Goal: Ask a question: Seek information or help from site administrators or community

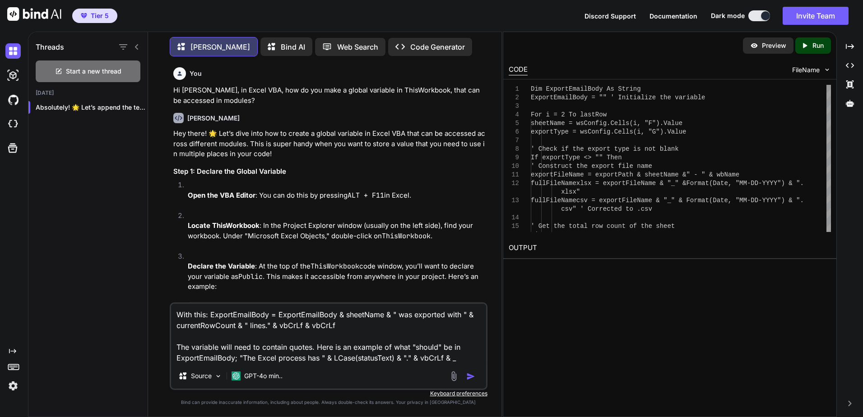
scroll to position [3838, 0]
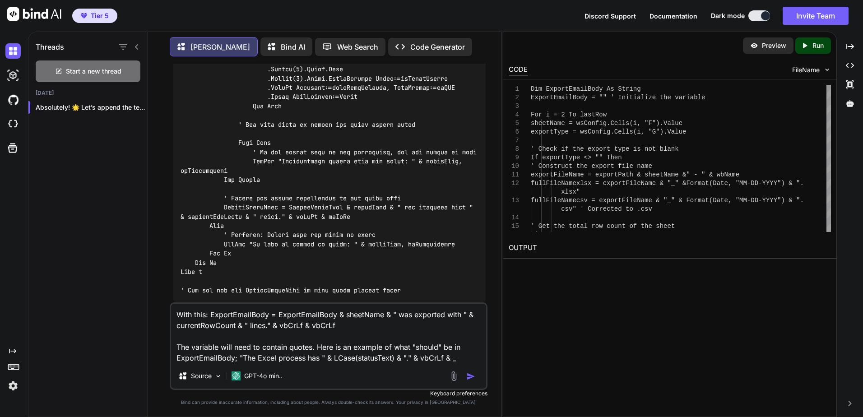
click at [350, 348] on textarea "With this: ExportEmailBody = ExportEmailBody & sheetName & " was exported with …" at bounding box center [328, 334] width 315 height 60
drag, startPoint x: 466, startPoint y: 360, endPoint x: 84, endPoint y: 305, distance: 386.2
click at [92, 303] on div "Threads Start a new thread [DATE] Absolutely! 🌟 Let’s append the text to ... [P…" at bounding box center [264, 223] width 473 height 387
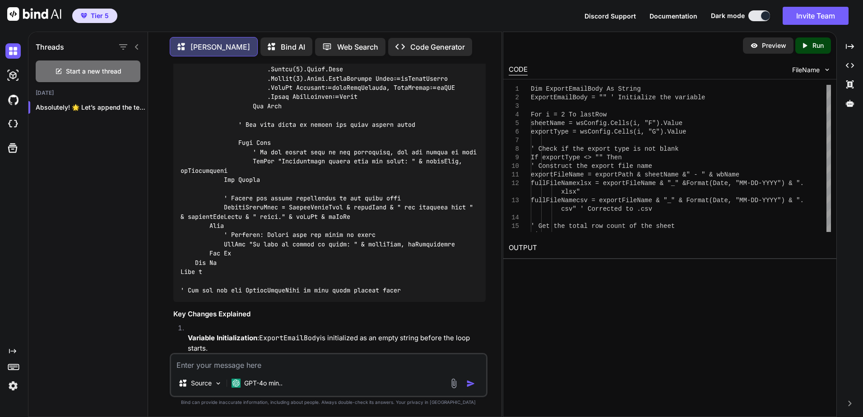
click at [260, 359] on textarea at bounding box center [328, 362] width 315 height 16
click at [248, 363] on textarea "Hi there. I've got this vode that send an email with some content." at bounding box center [328, 362] width 315 height 16
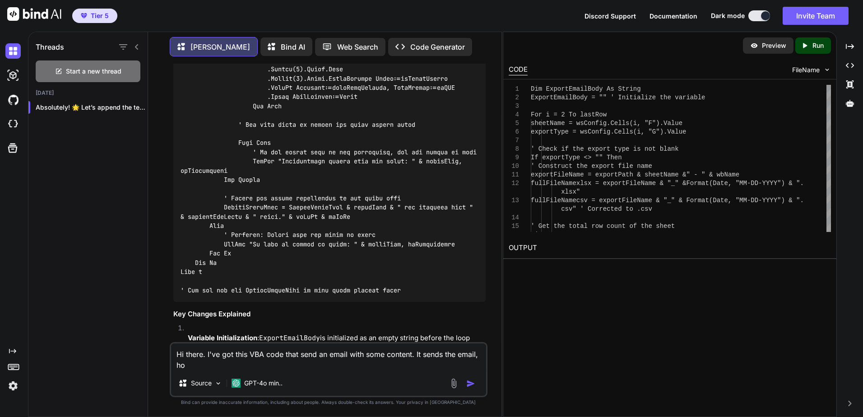
scroll to position [0, 0]
drag, startPoint x: 292, startPoint y: 366, endPoint x: 294, endPoint y: 371, distance: 6.0
click at [292, 366] on textarea "Hi there. I've got this VBA code that send an email with some content. It sends…" at bounding box center [328, 356] width 315 height 27
click at [291, 361] on textarea "Hi there. I've got this VBA code that send an email with some content. It sends…" at bounding box center [328, 356] width 315 height 27
paste textarea "-2147221238"
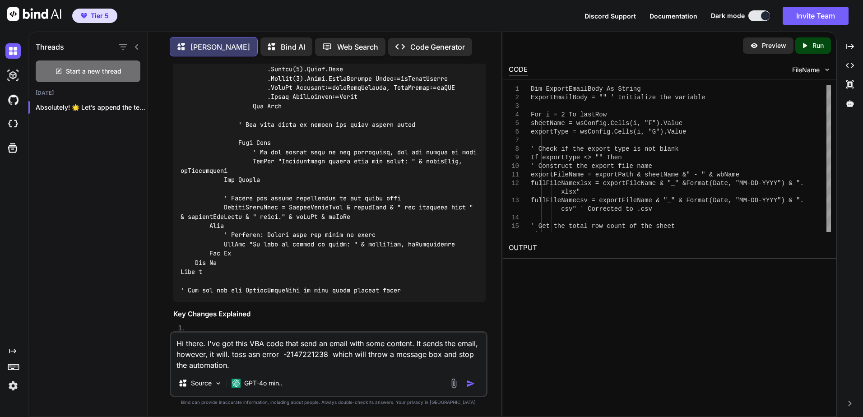
type textarea "Hi there. I've got this VBA code that send an email with some content. It sends…"
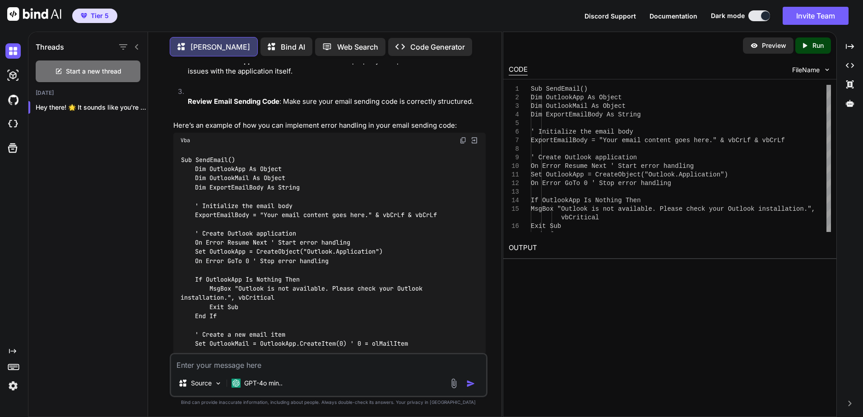
scroll to position [4620, 0]
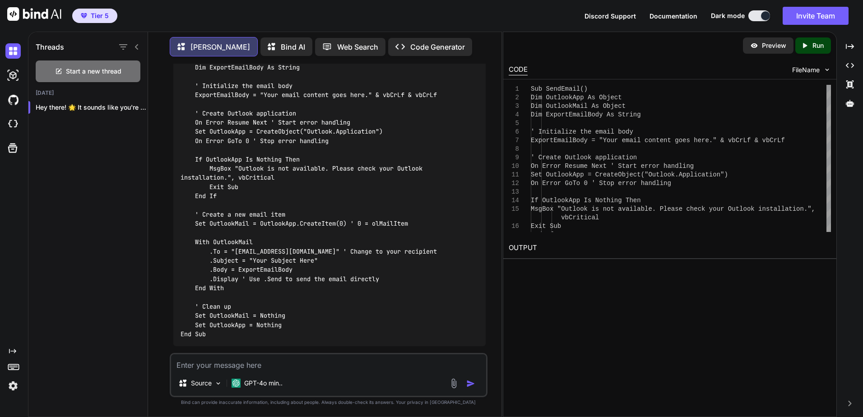
click at [251, 158] on code "Sub SendEmail() Dim OutlookApp As Object Dim OutlookMail As Object Dim ExportEm…" at bounding box center [309, 187] width 256 height 304
drag, startPoint x: 331, startPoint y: 159, endPoint x: 194, endPoint y: 162, distance: 137.2
click at [194, 162] on code "Sub SendEmail() Dim OutlookApp As Object Dim OutlookMail As Object Dim ExportEm…" at bounding box center [309, 187] width 256 height 304
copy code "On Error GoTo 0 ' Stop error handling"
